Goal: Navigation & Orientation: Find specific page/section

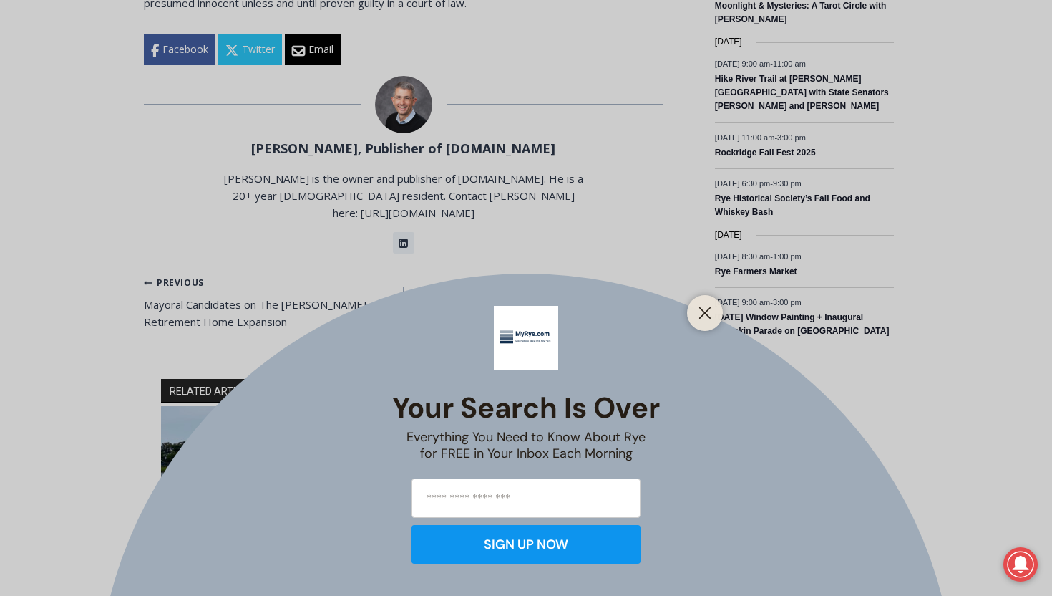
scroll to position [357, 0]
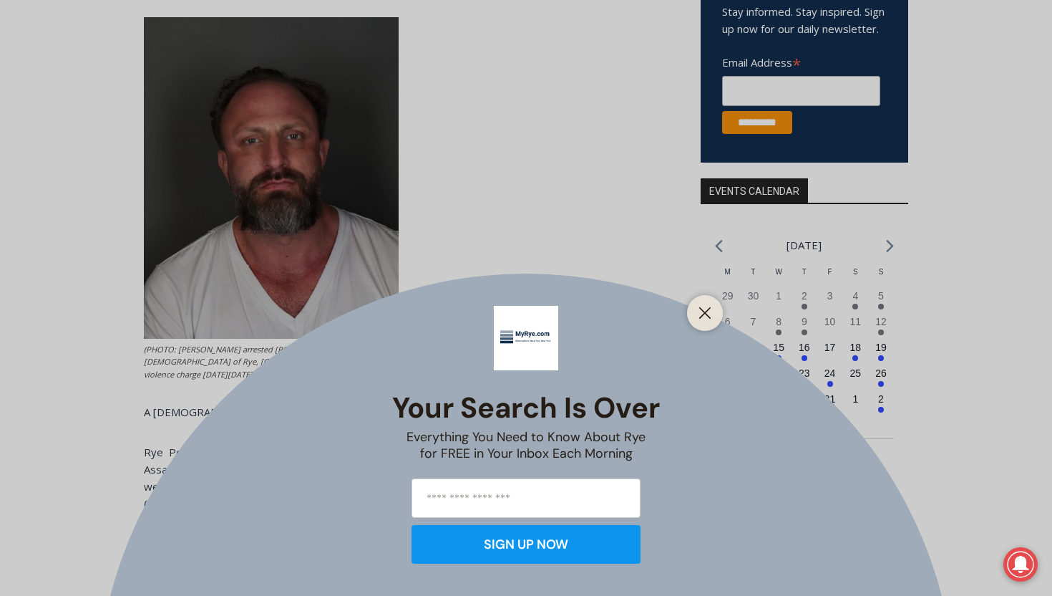
click at [47, 296] on div "Your Search is Over Everything You Need to Know About Rye for FREE in Your Inbo…" at bounding box center [526, 298] width 1052 height 596
click at [700, 315] on icon "Close" at bounding box center [705, 312] width 13 height 13
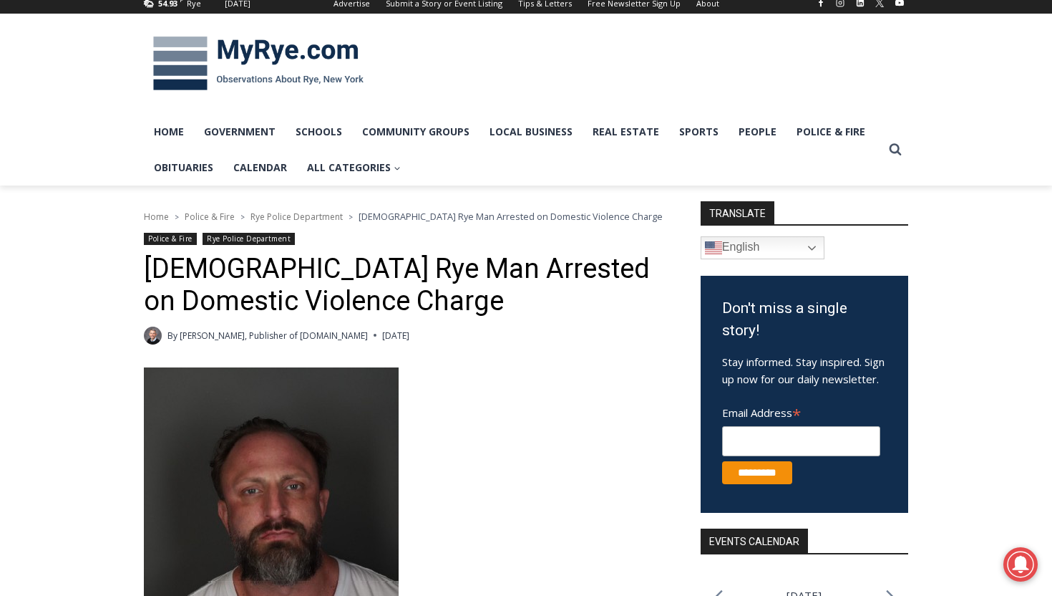
scroll to position [0, 0]
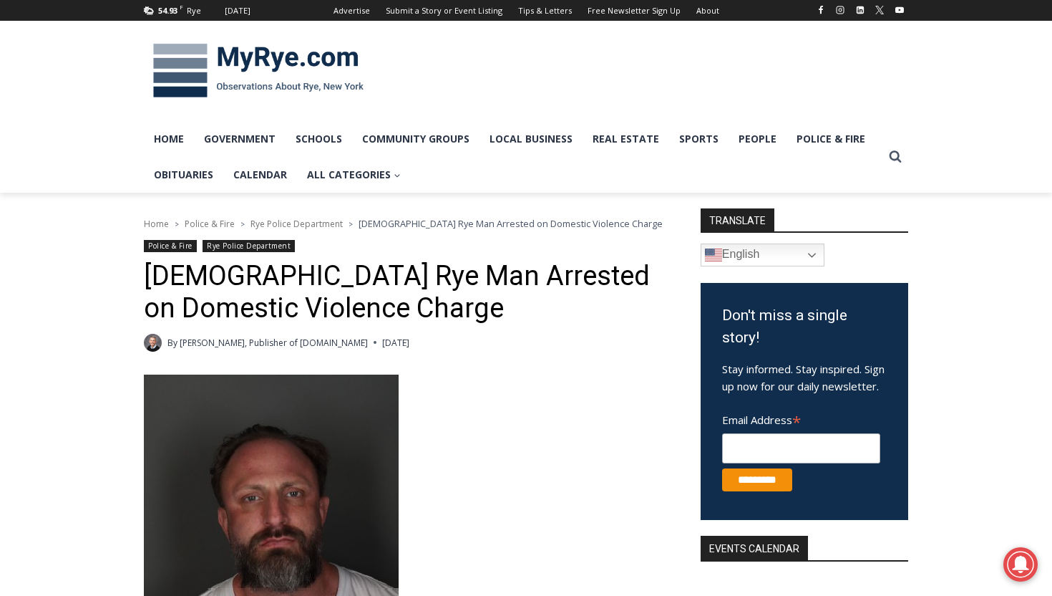
click at [246, 71] on img at bounding box center [258, 71] width 229 height 74
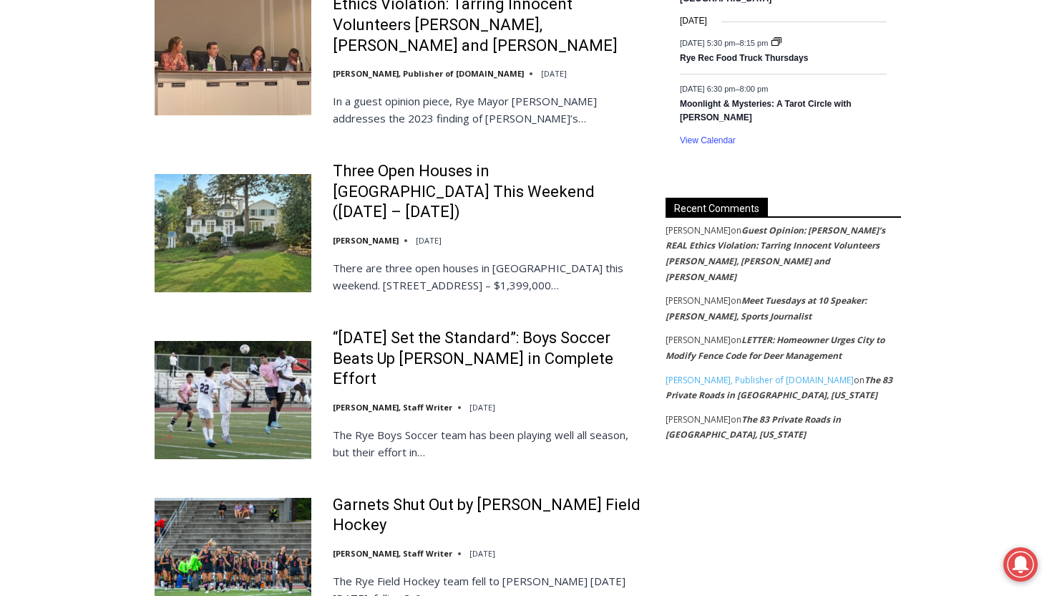
scroll to position [1548, 0]
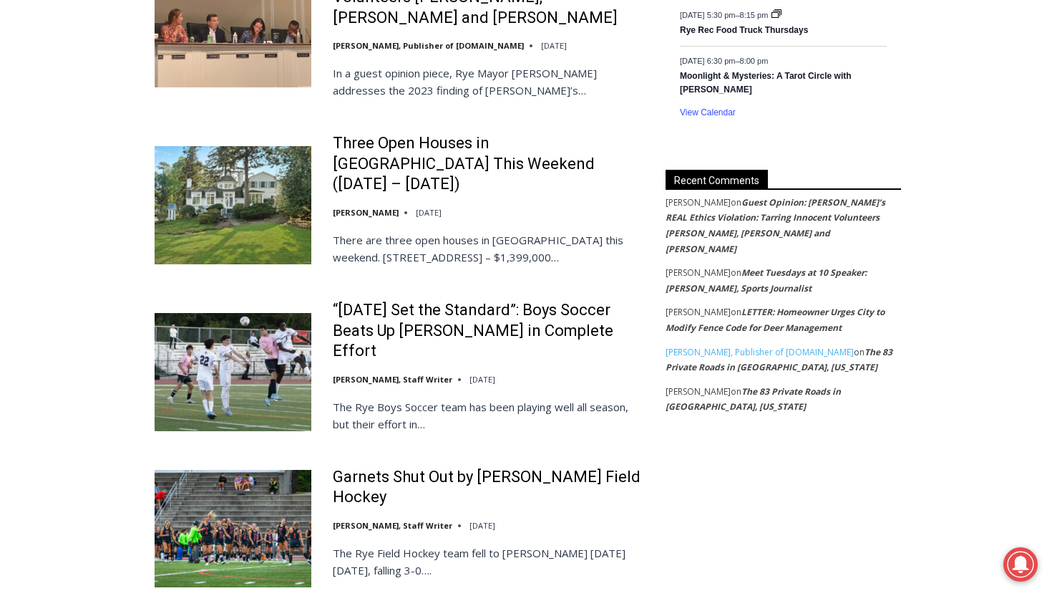
click at [258, 313] on img at bounding box center [233, 371] width 157 height 117
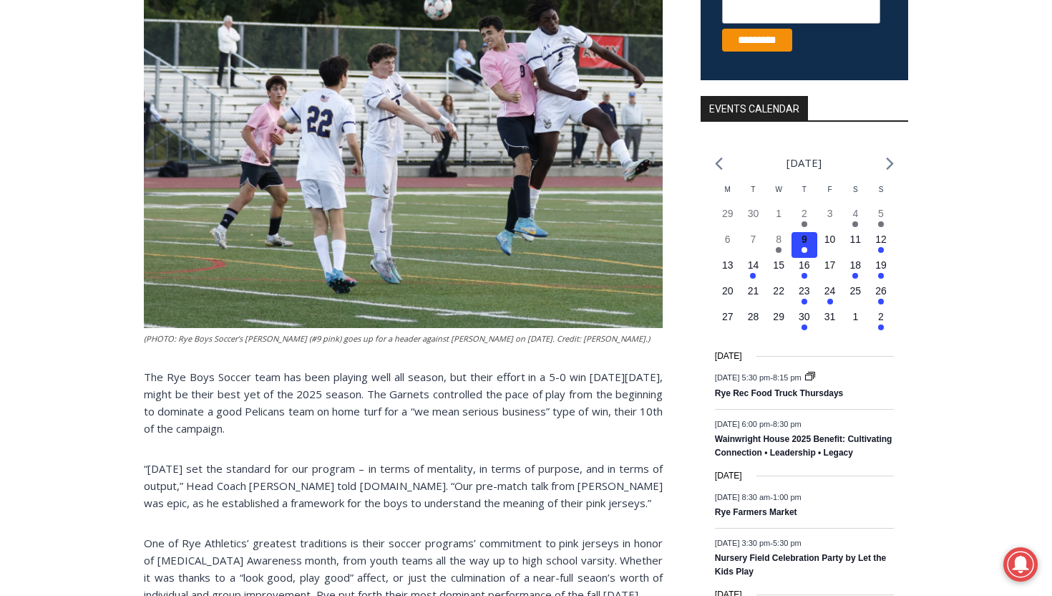
scroll to position [277, 0]
